Goal: Task Accomplishment & Management: Complete application form

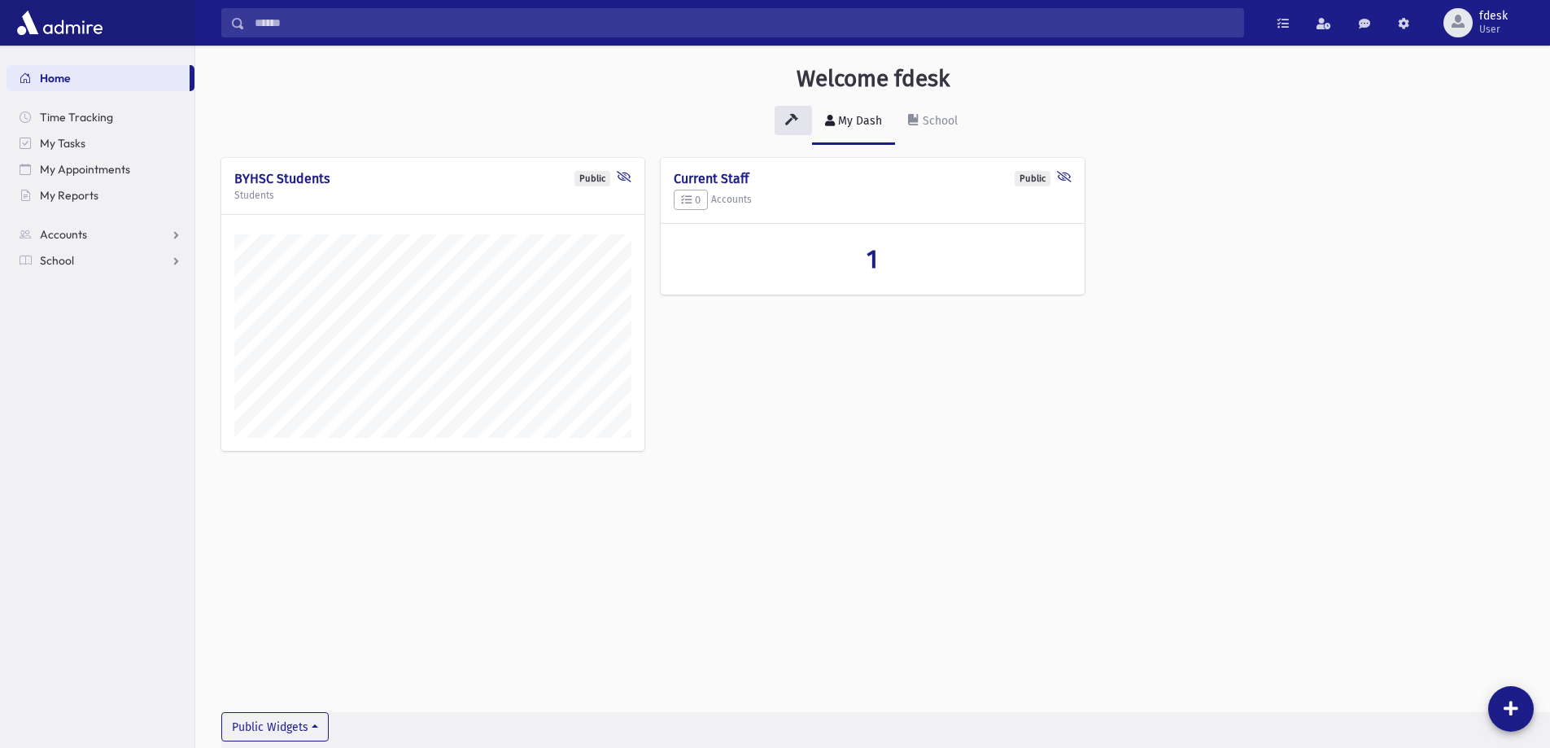
scroll to position [739, 1355]
click at [98, 235] on link "Accounts" at bounding box center [101, 234] width 188 height 26
click at [77, 314] on link "School" at bounding box center [101, 313] width 188 height 26
click at [94, 317] on span "Attendance" at bounding box center [79, 312] width 60 height 15
click at [72, 339] on span "Entry" at bounding box center [76, 338] width 28 height 15
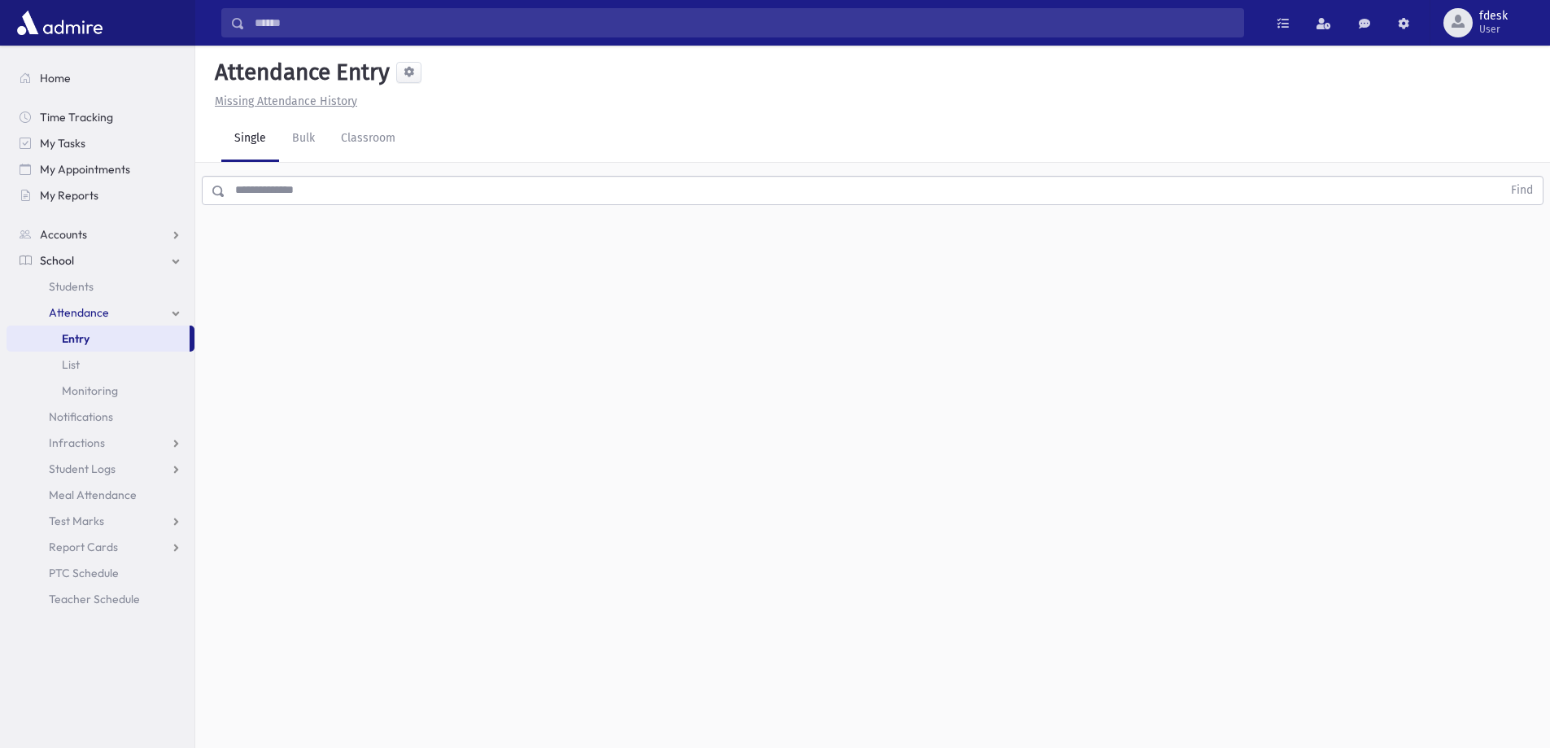
click at [255, 190] on input "text" at bounding box center [863, 190] width 1277 height 29
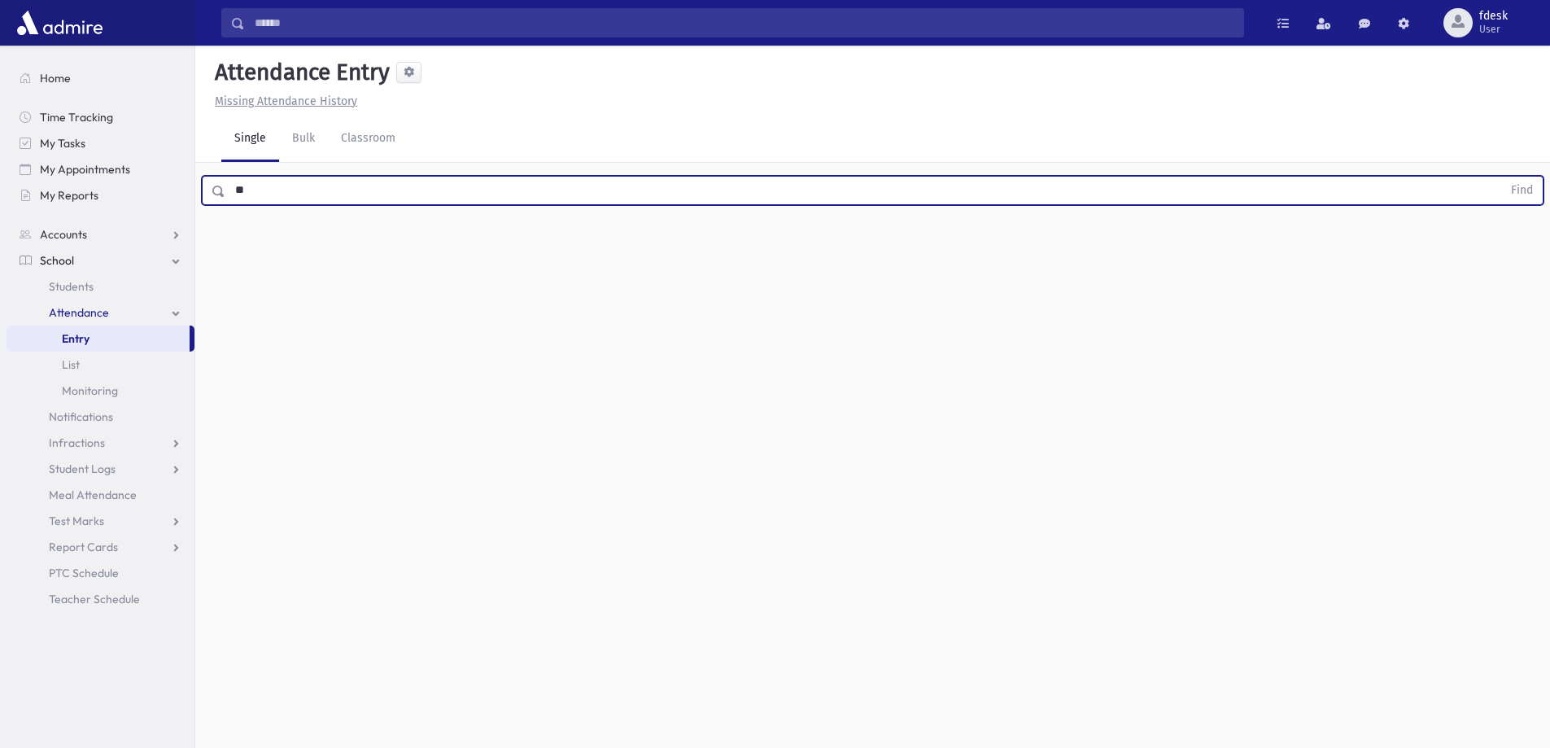
type input "*"
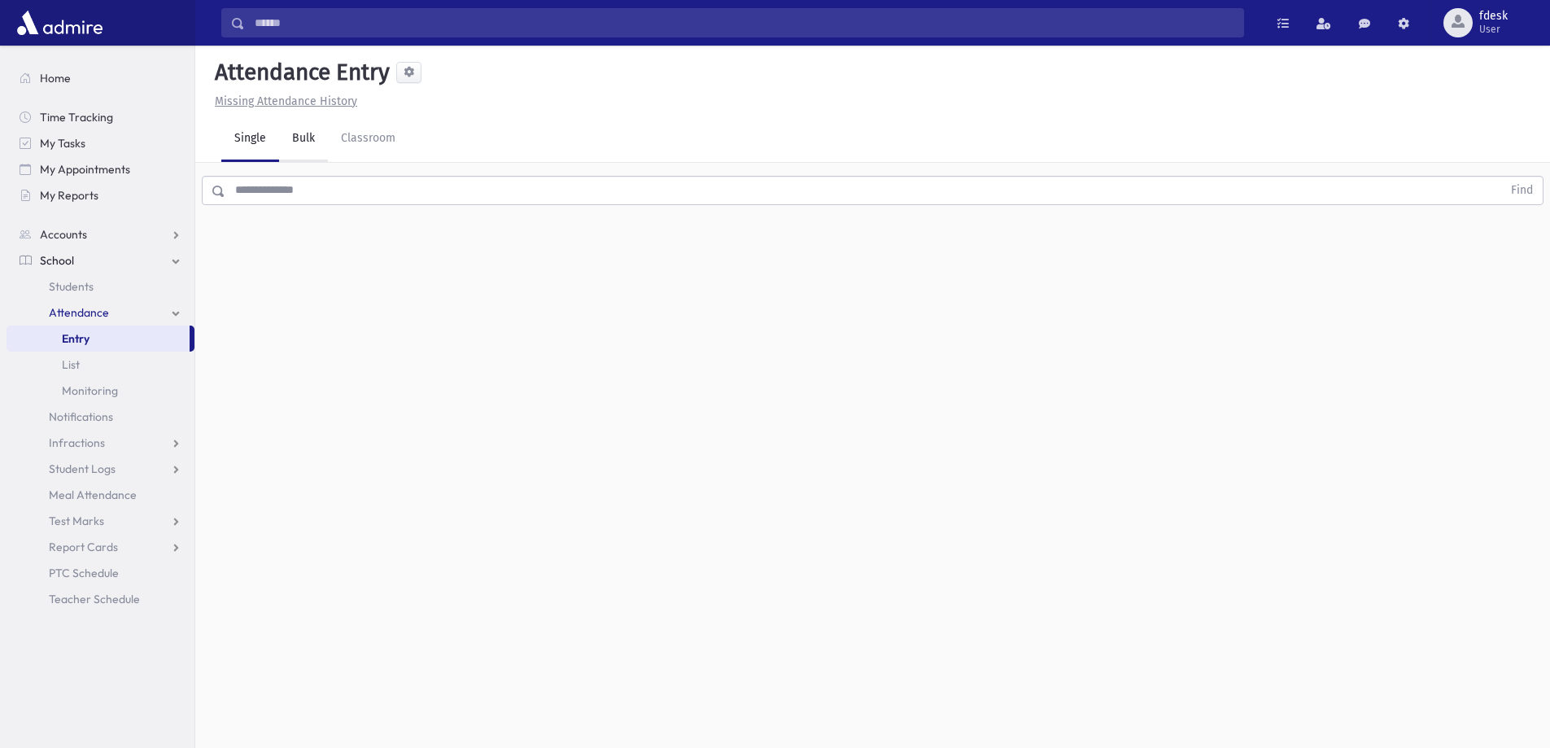
click at [313, 132] on link "Bulk" at bounding box center [303, 139] width 49 height 46
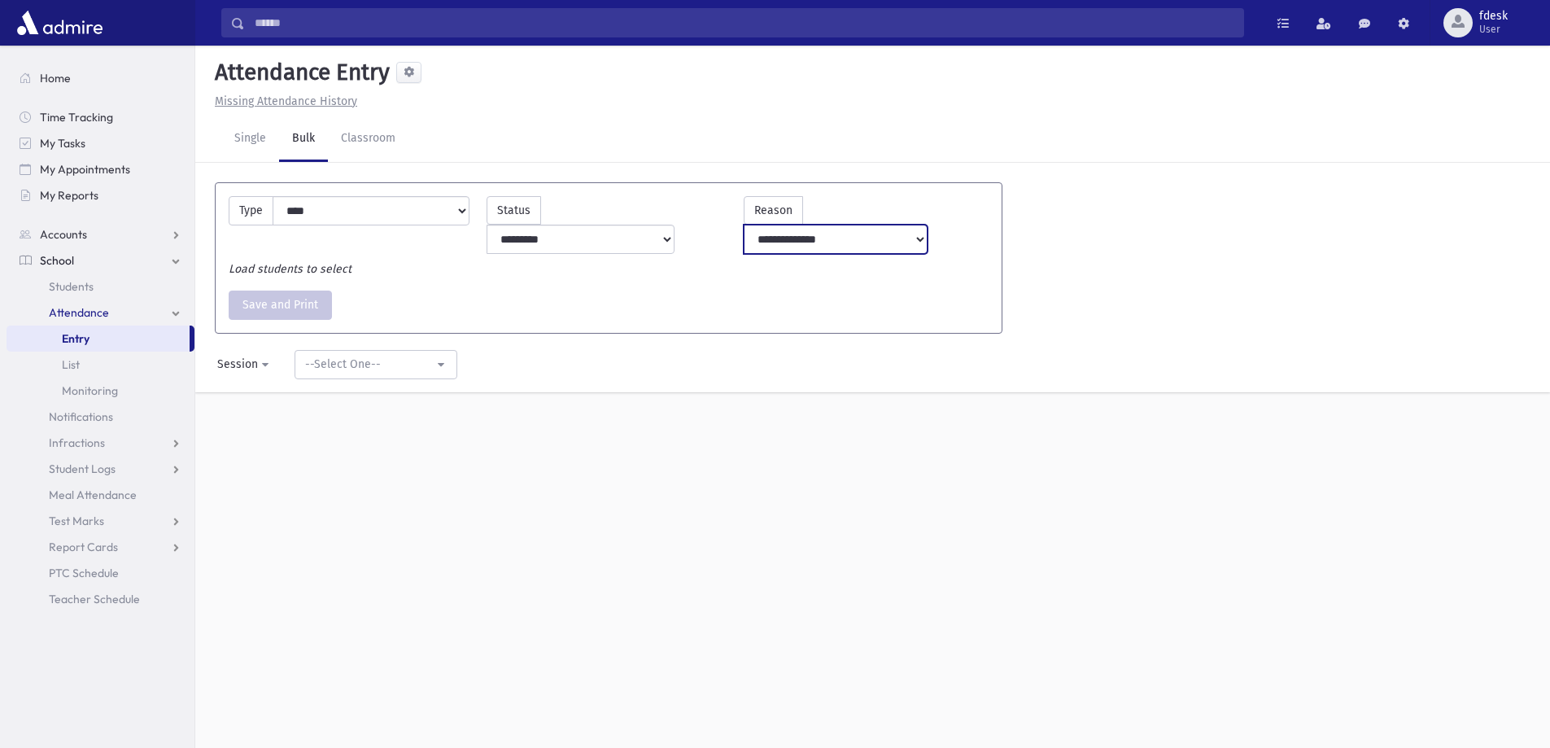
click at [886, 225] on select "**********" at bounding box center [836, 239] width 184 height 29
click at [676, 225] on select "**********" at bounding box center [581, 239] width 189 height 29
click at [391, 356] on div "--Select One--" at bounding box center [369, 364] width 129 height 17
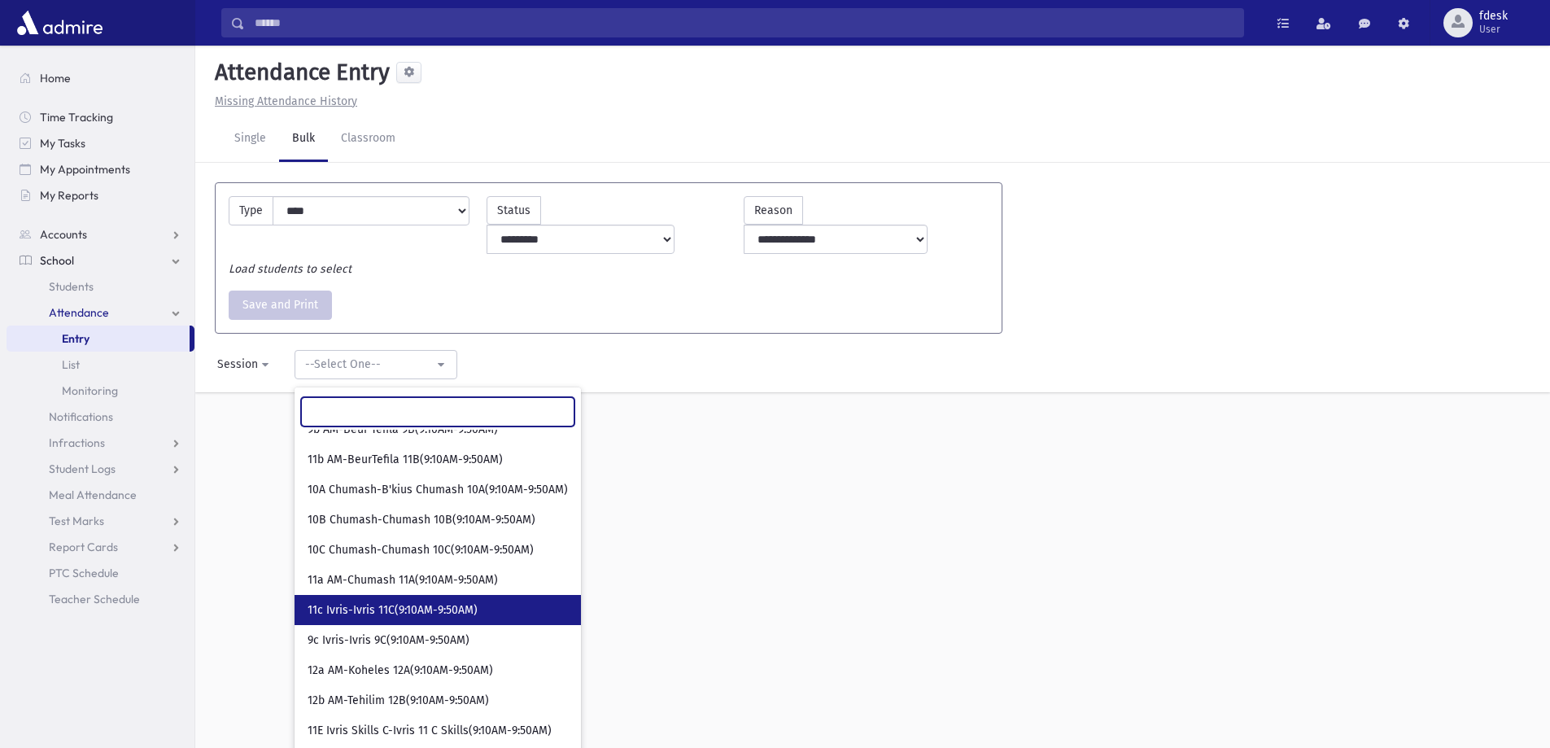
scroll to position [59, 0]
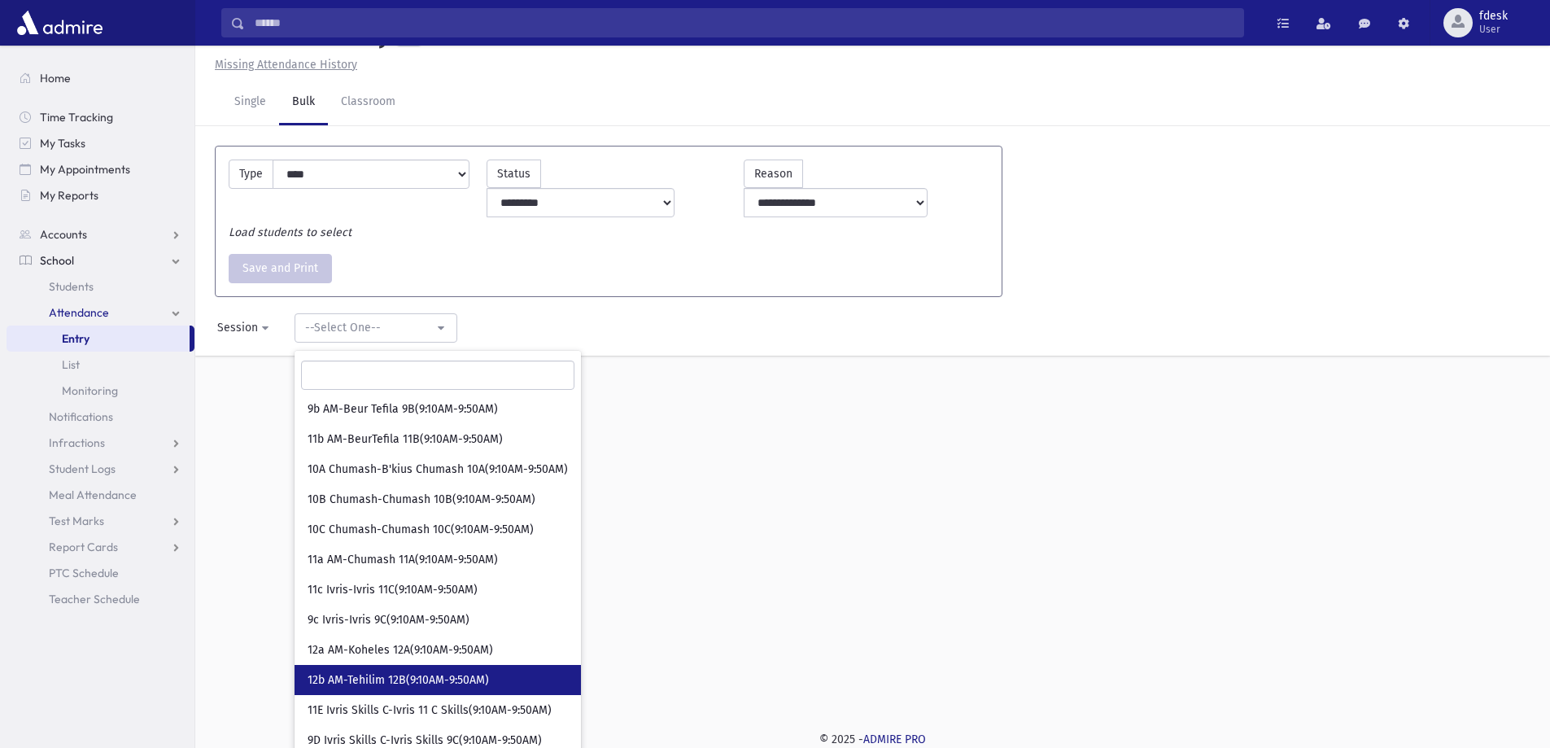
click at [415, 665] on link "12b AM-Tehilim 12B(9:10AM-9:50AM)" at bounding box center [438, 680] width 286 height 30
select select "*****"
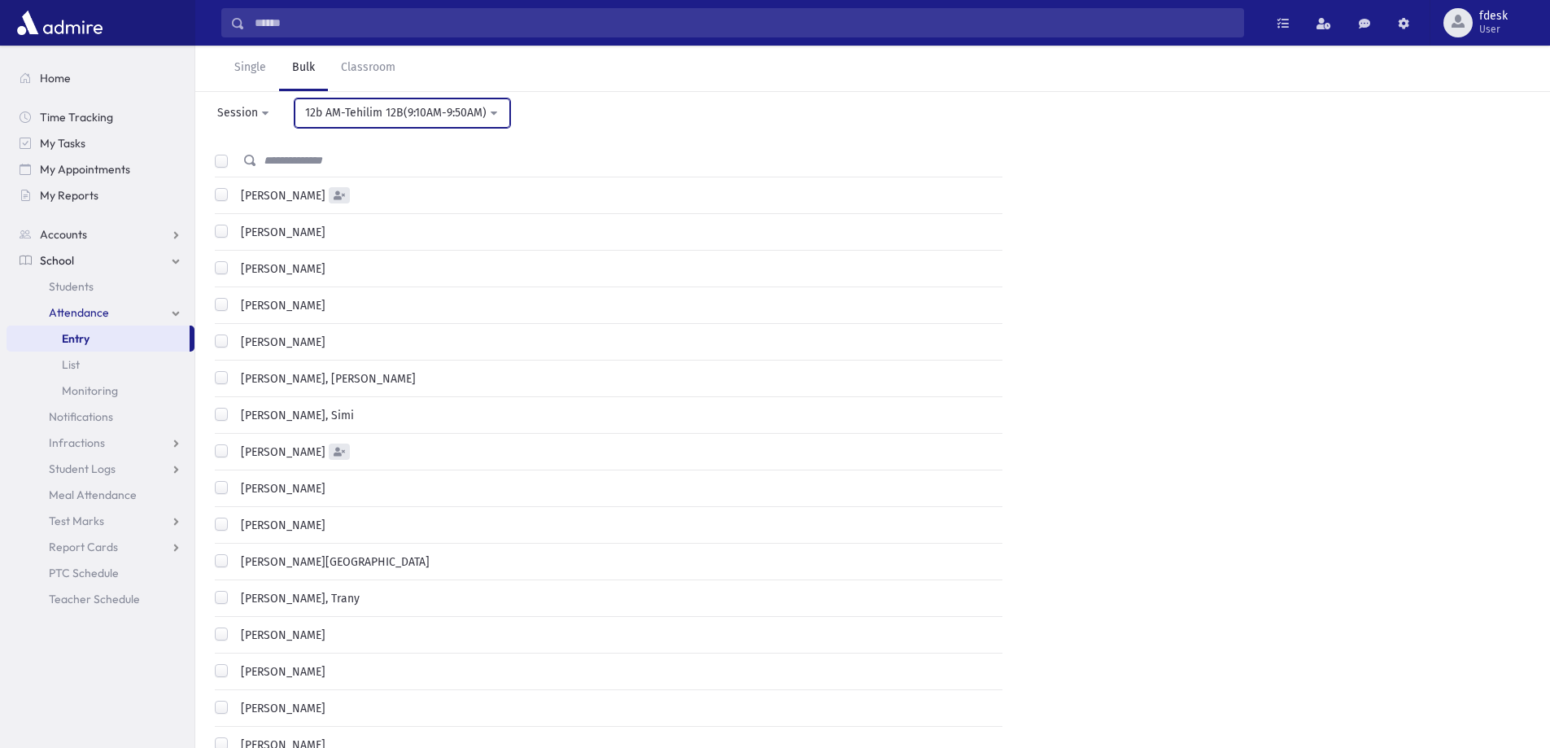
scroll to position [281, 0]
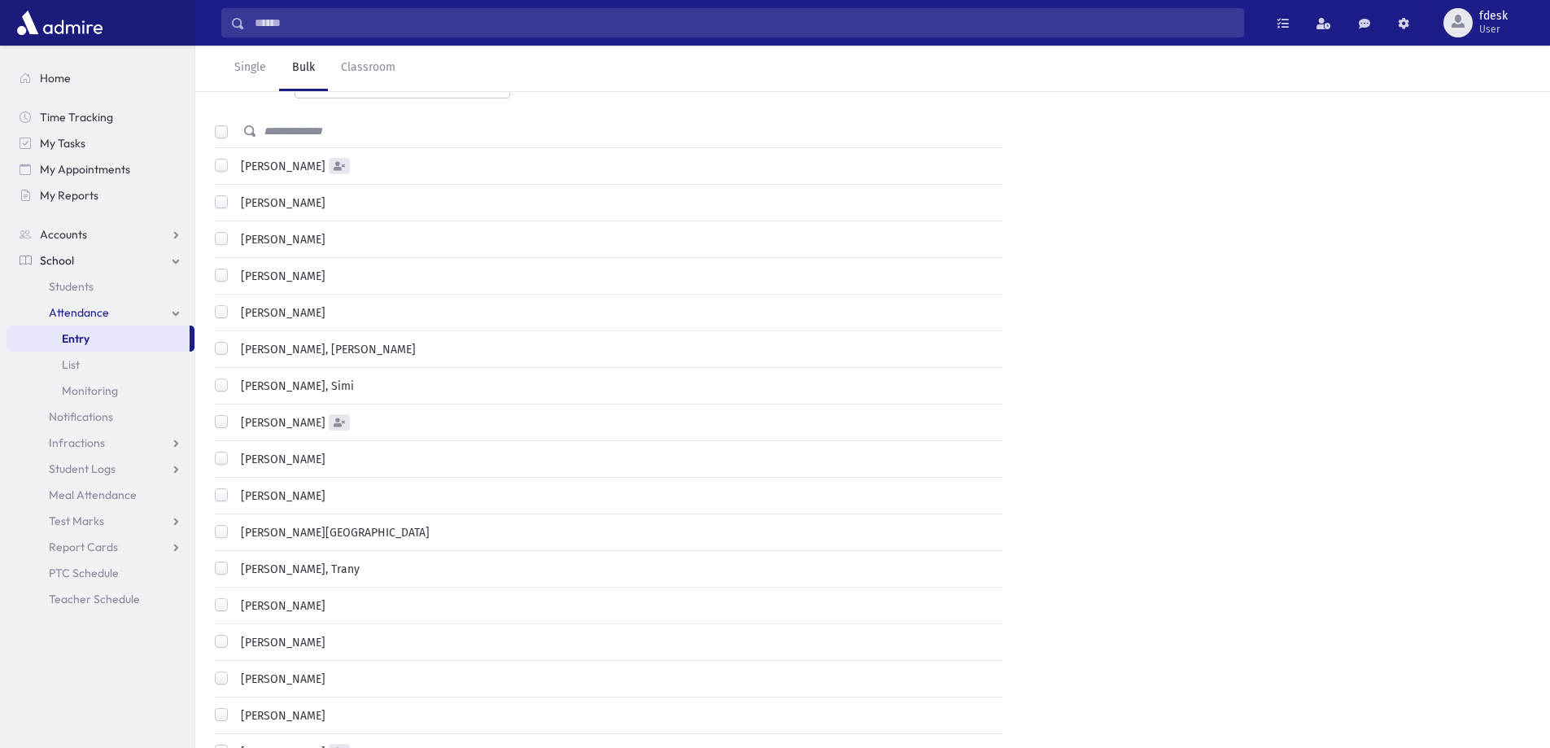
click at [234, 414] on label "Handler, Ahuva" at bounding box center [279, 422] width 91 height 17
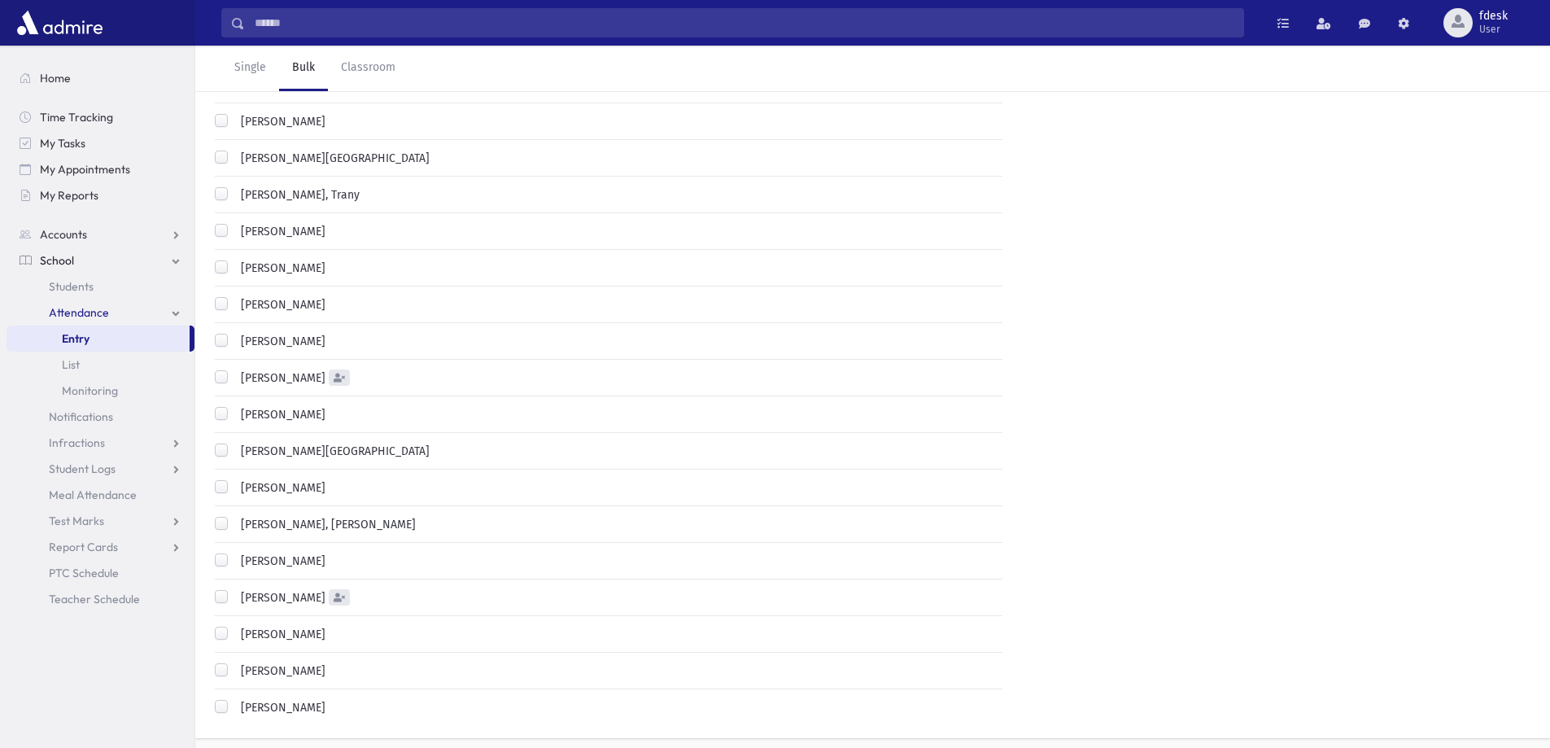
scroll to position [670, 0]
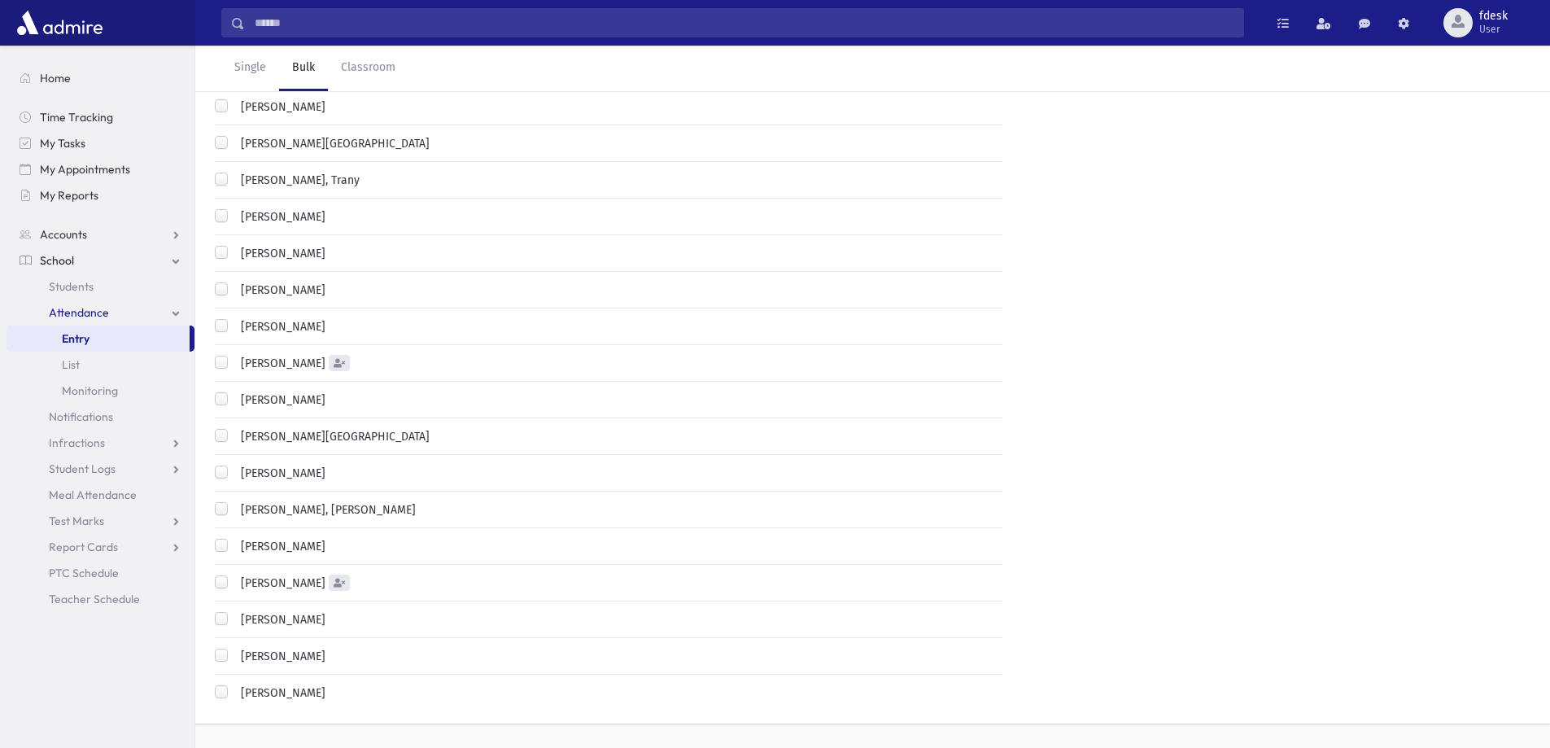
click at [234, 575] on label "Silverberg, Leah" at bounding box center [279, 583] width 91 height 17
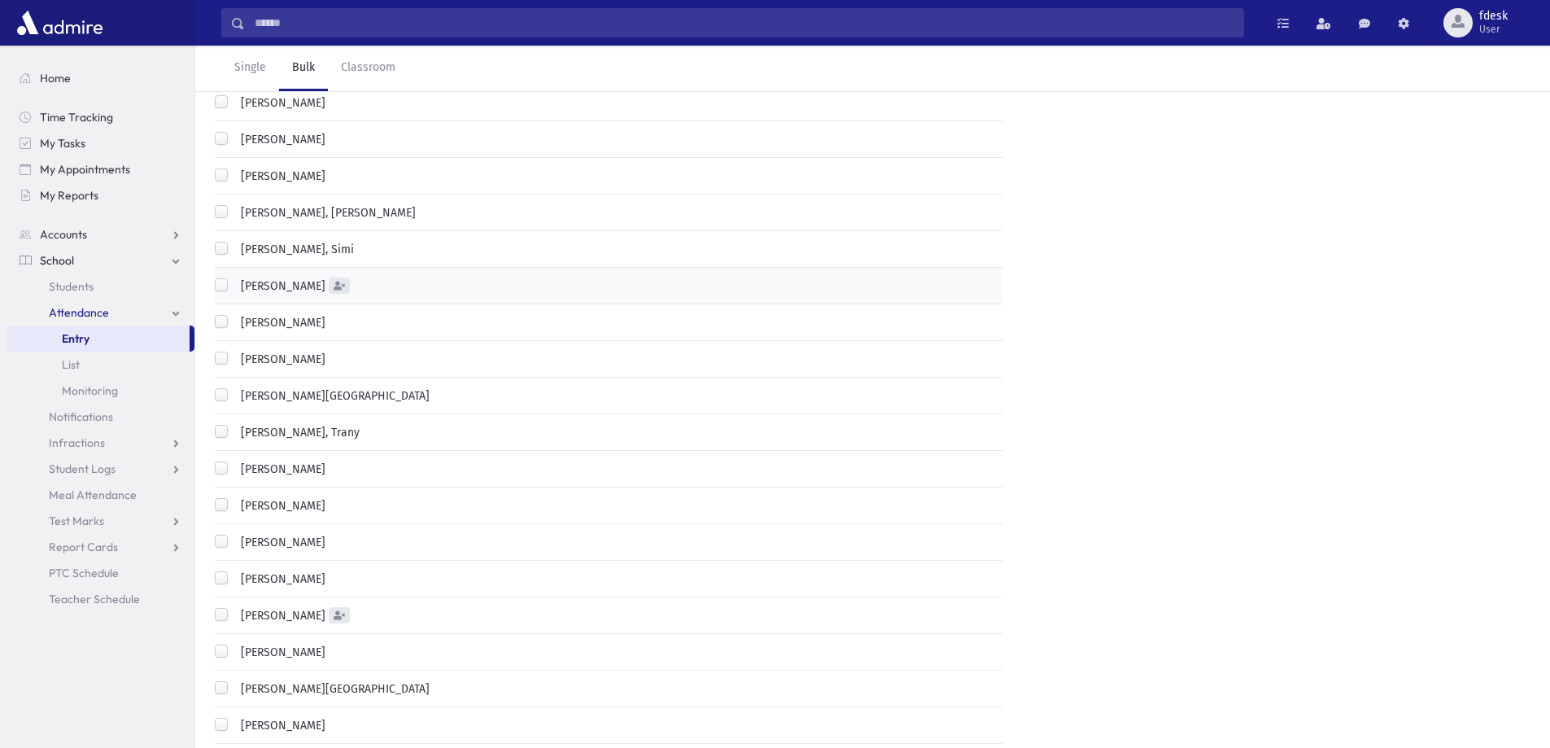
scroll to position [426, 0]
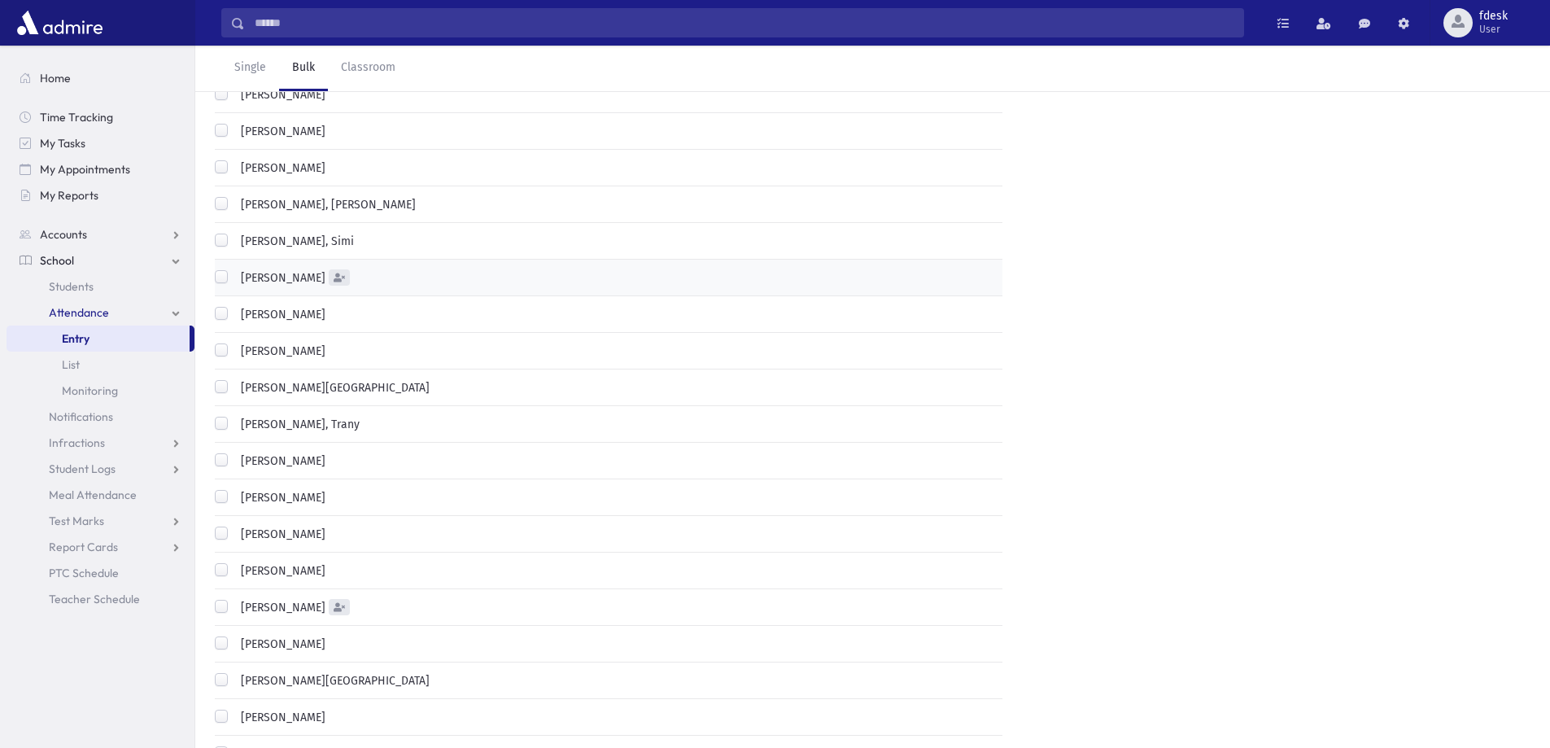
click at [234, 599] on label "Muller, Rina" at bounding box center [279, 607] width 91 height 17
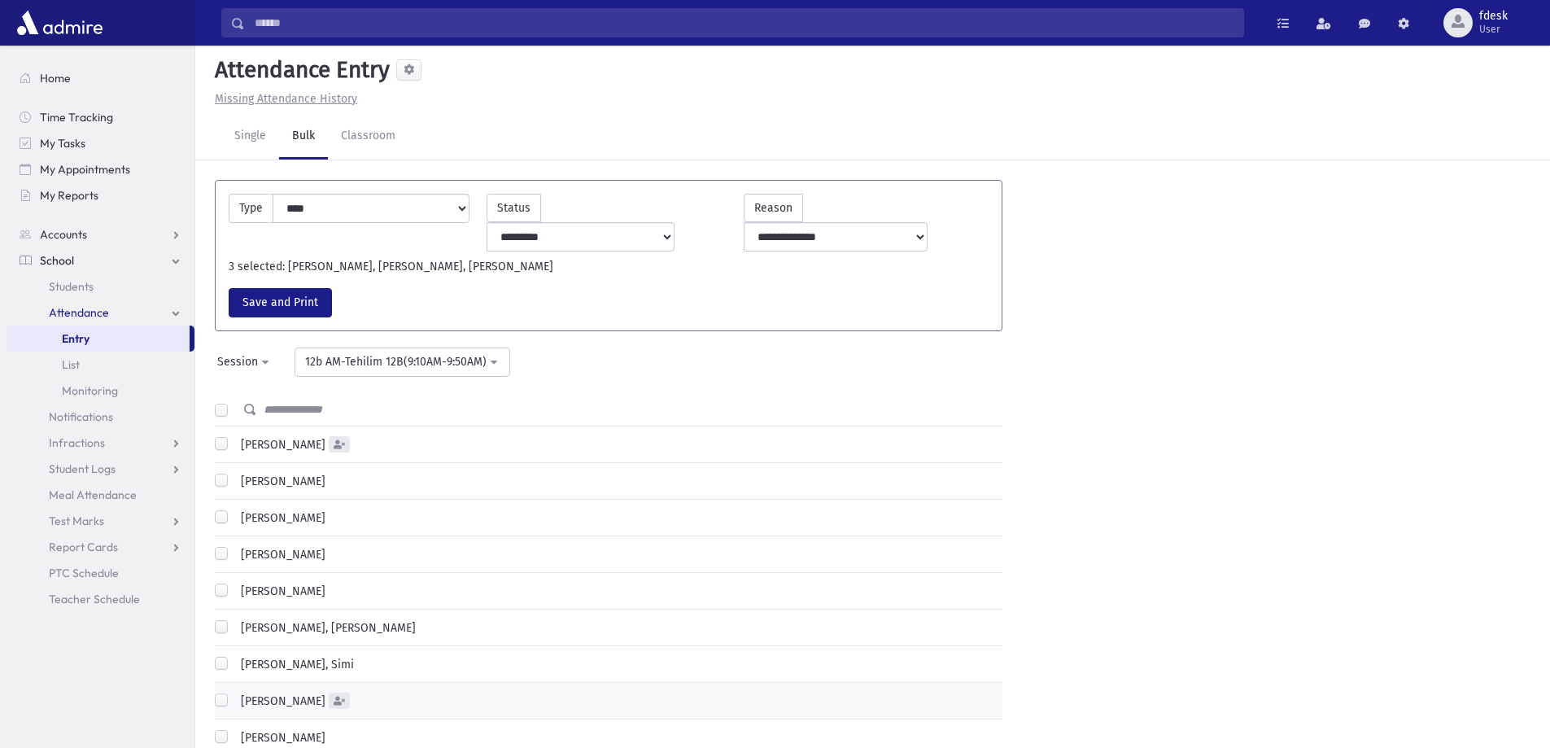
scroll to position [0, 0]
click at [284, 291] on button "Save and Print" at bounding box center [280, 305] width 103 height 29
